Goal: Information Seeking & Learning: Learn about a topic

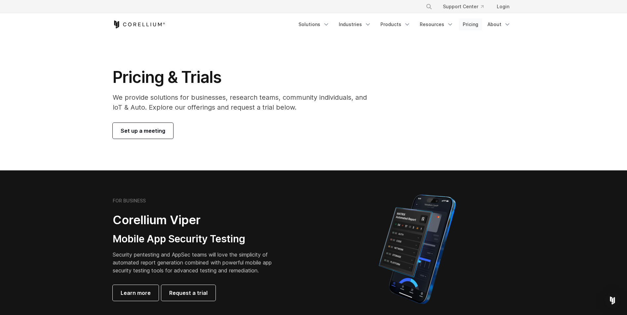
click at [469, 24] on link "Pricing" at bounding box center [470, 25] width 23 height 12
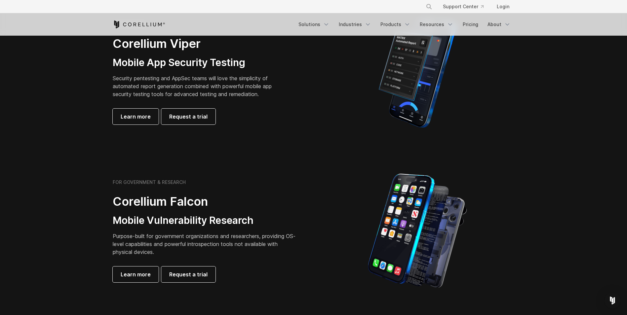
scroll to position [132, 0]
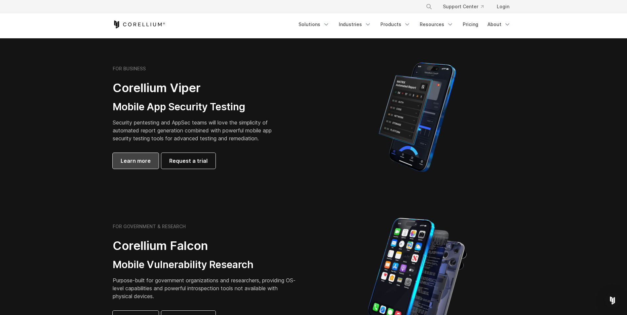
click at [133, 160] on span "Learn more" at bounding box center [136, 161] width 30 height 8
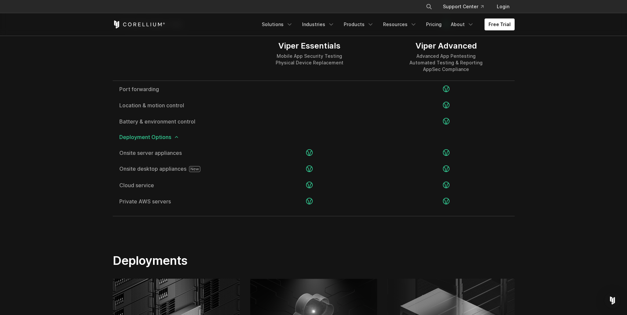
scroll to position [1282, 0]
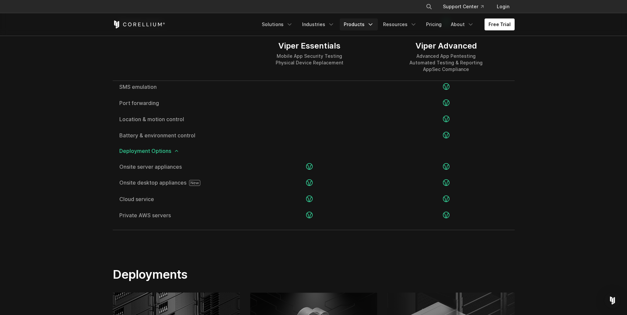
click at [365, 24] on link "Products" at bounding box center [359, 25] width 38 height 12
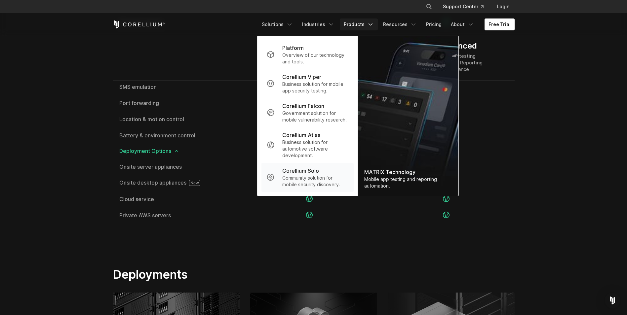
click at [316, 173] on p "Corellium Solo" at bounding box center [300, 171] width 37 height 8
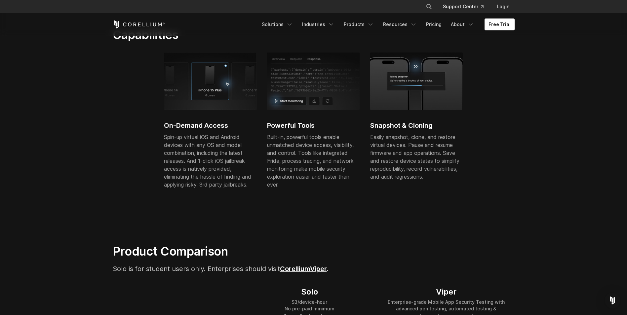
scroll to position [397, 0]
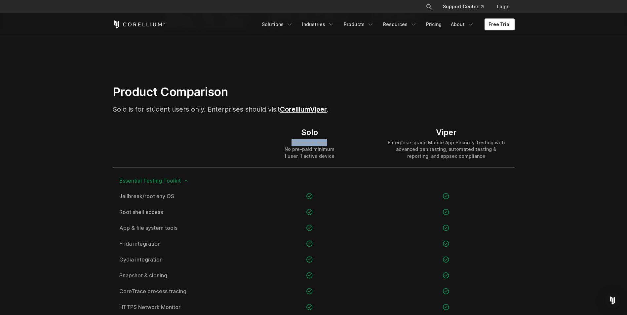
drag, startPoint x: 327, startPoint y: 142, endPoint x: 291, endPoint y: 143, distance: 36.7
click at [291, 143] on div "$3/device-hour No pre-paid minimum 1 user, 1 active device" at bounding box center [309, 149] width 50 height 20
drag, startPoint x: 291, startPoint y: 143, endPoint x: 348, endPoint y: 152, distance: 57.9
click at [348, 152] on div "Solo $3/device-hour No pre-paid minimum 1 user, 1 active device" at bounding box center [309, 144] width 137 height 48
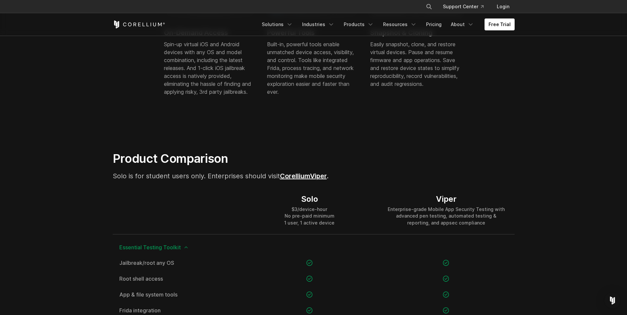
scroll to position [331, 0]
click at [183, 178] on span "Solo is for student users only. Enterprises should visit Corellium" at bounding box center [211, 176] width 197 height 8
drag, startPoint x: 183, startPoint y: 178, endPoint x: 197, endPoint y: 175, distance: 14.1
click at [197, 175] on span "Solo is for student users only. Enterprises should visit Corellium" at bounding box center [211, 176] width 197 height 8
drag, startPoint x: 197, startPoint y: 175, endPoint x: 269, endPoint y: 174, distance: 72.1
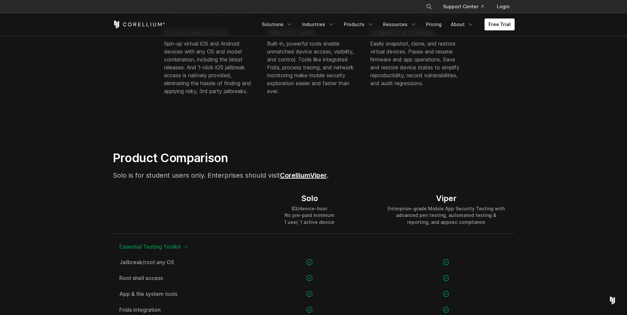
click at [262, 175] on span "Solo is for student users only. Enterprises should visit Corellium" at bounding box center [211, 176] width 197 height 8
drag, startPoint x: 168, startPoint y: 172, endPoint x: 123, endPoint y: 176, distance: 45.8
click at [123, 176] on span "Solo is for student users only. Enterprises should visit Corellium" at bounding box center [211, 176] width 197 height 8
click at [259, 171] on p "Solo is for student users only. Enterprises should visit Corellium Viper ." at bounding box center [244, 176] width 263 height 10
click at [308, 176] on link "Corellium" at bounding box center [295, 176] width 30 height 8
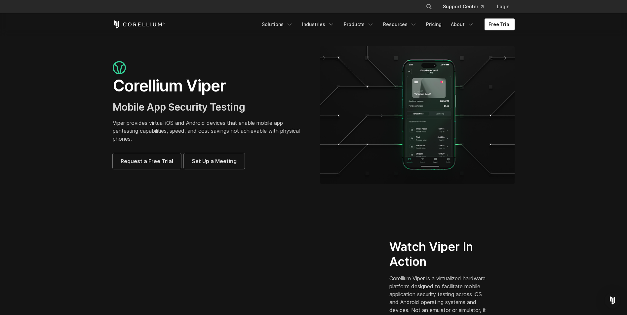
click at [564, 56] on section "Corellium Viper Mobile App Security Testing Viper provides virtual iOS and Andr…" at bounding box center [313, 118] width 627 height 164
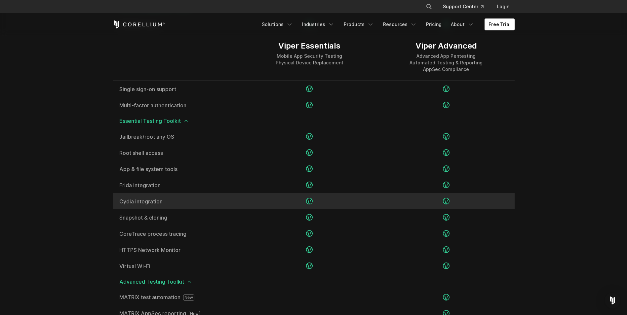
scroll to position [959, 0]
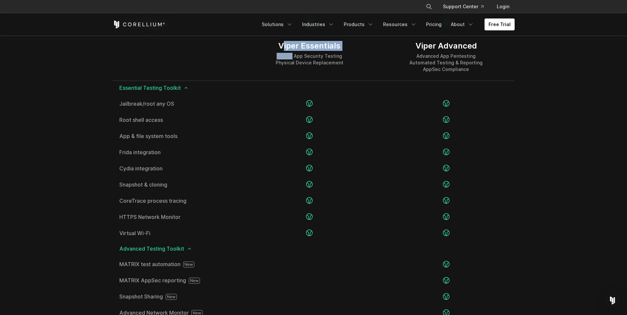
drag, startPoint x: 283, startPoint y: 49, endPoint x: 297, endPoint y: 57, distance: 16.9
click at [297, 57] on div "Viper Essentials Mobile App Security Testing Physical Device Replacement" at bounding box center [310, 53] width 68 height 25
click at [305, 57] on div "Mobile App Security Testing Physical Device Replacement" at bounding box center [310, 59] width 68 height 13
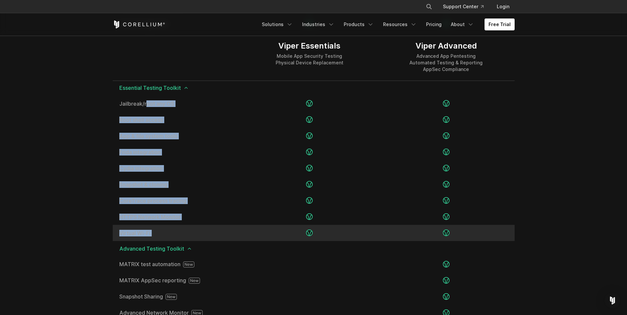
drag, startPoint x: 108, startPoint y: 103, endPoint x: 256, endPoint y: 233, distance: 197.2
click at [256, 233] on div "Viper Essentials Mobile App Security Testing Physical Device Replacement Viper …" at bounding box center [313, 234] width 415 height 639
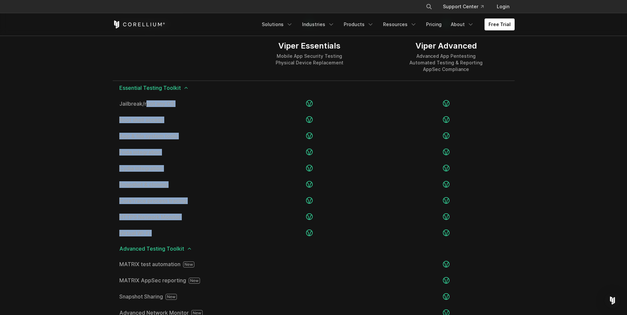
click at [71, 119] on section "Editions Viper Essentials Mobile App Security Testing Physical Device Replaceme…" at bounding box center [313, 224] width 627 height 691
click at [100, 105] on section "Editions Viper Essentials Mobile App Security Testing Physical Device Replaceme…" at bounding box center [313, 224] width 627 height 691
click at [89, 123] on section "Editions Viper Essentials Mobile App Security Testing Physical Device Replaceme…" at bounding box center [313, 224] width 627 height 691
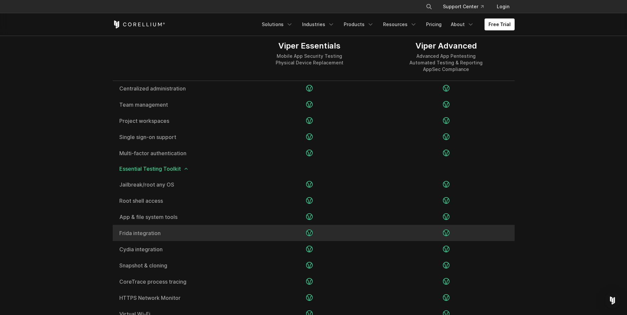
scroll to position [892, 0]
